Goal: Information Seeking & Learning: Learn about a topic

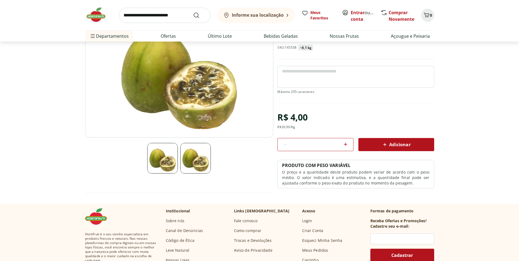
scroll to position [217, 0]
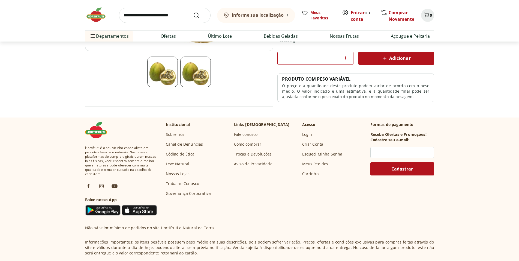
scroll to position [217, 0]
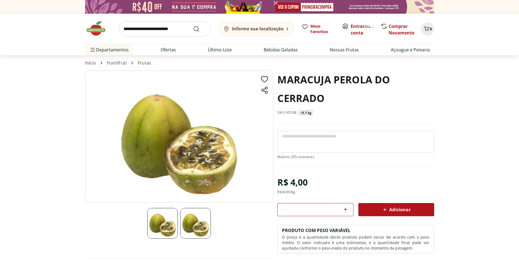
click at [96, 29] on img at bounding box center [98, 28] width 27 height 16
